Goal: Task Accomplishment & Management: Manage account settings

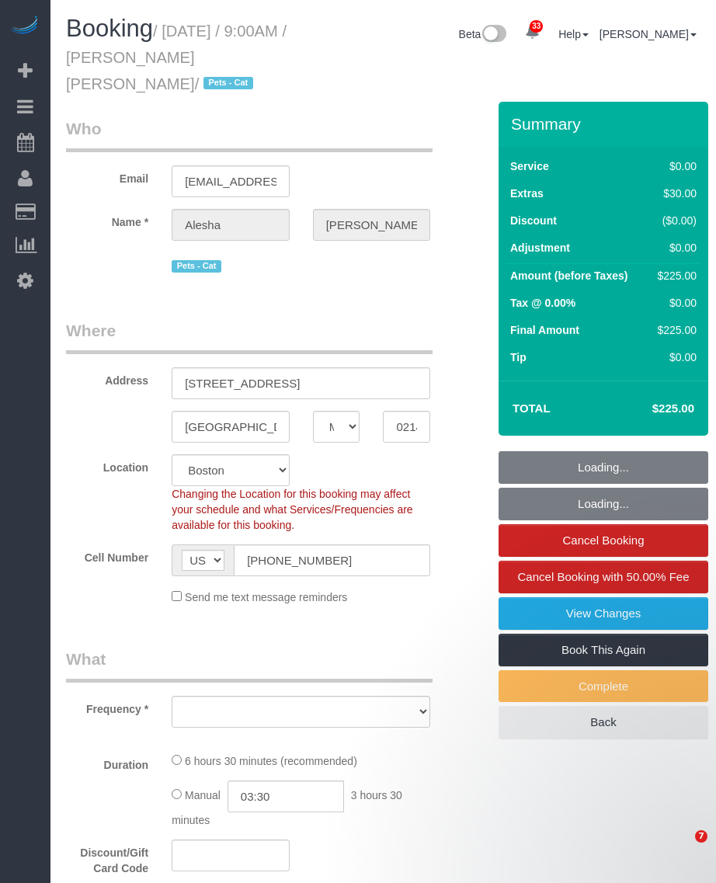
select select "MA"
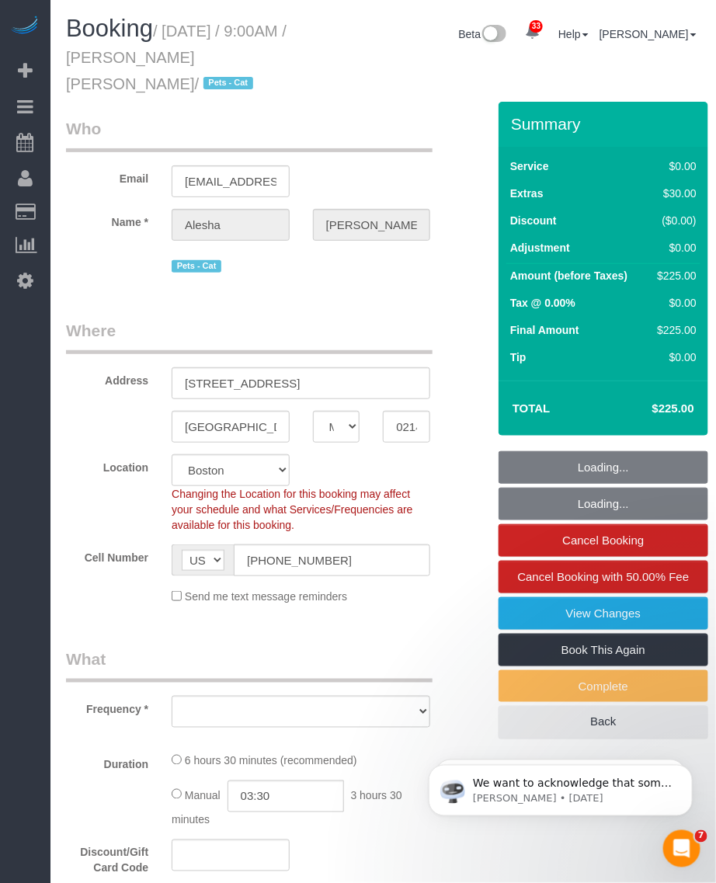
select select "string:stripe-pm_1PE9ca4VGloSiKo7IbxqJgSK"
select select "number:89"
select select "number:90"
select select "number:14"
select select "number:6"
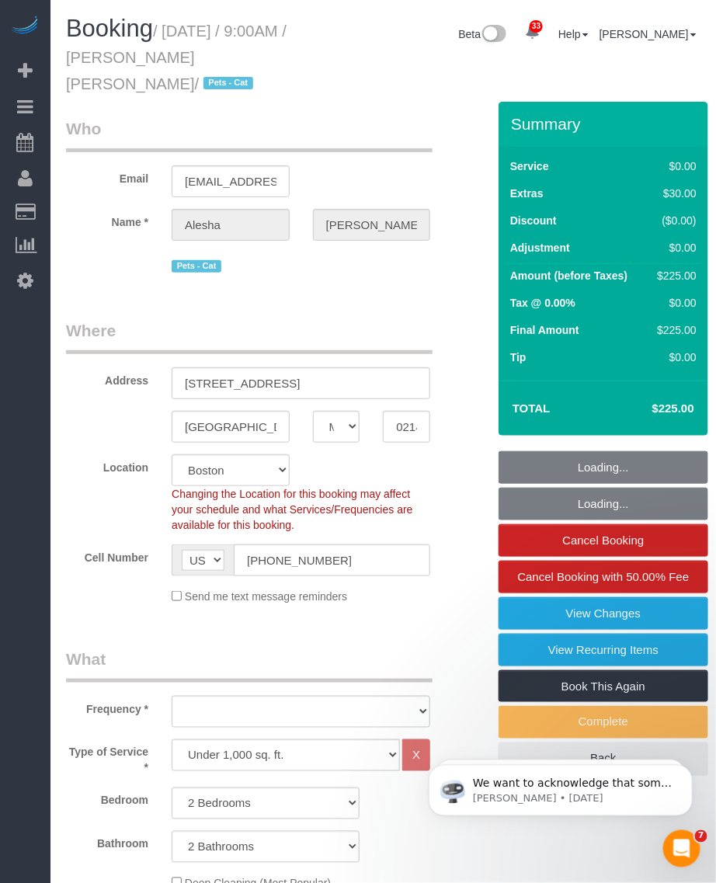
select select "object:1129"
select select "spot1"
select select "2"
select select "object:1169"
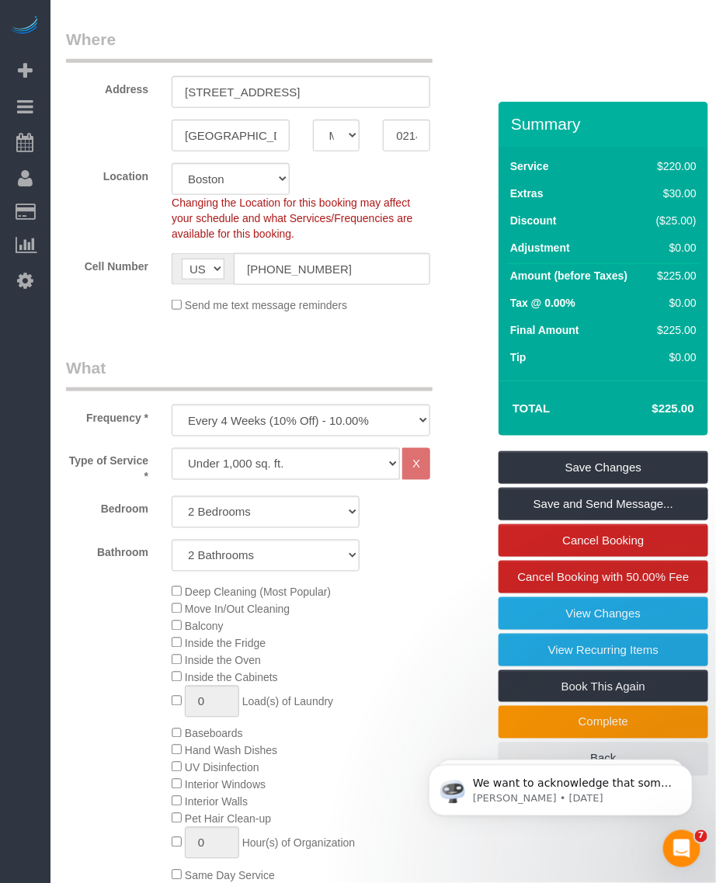
scroll to position [388, 0]
